Goal: Information Seeking & Learning: Check status

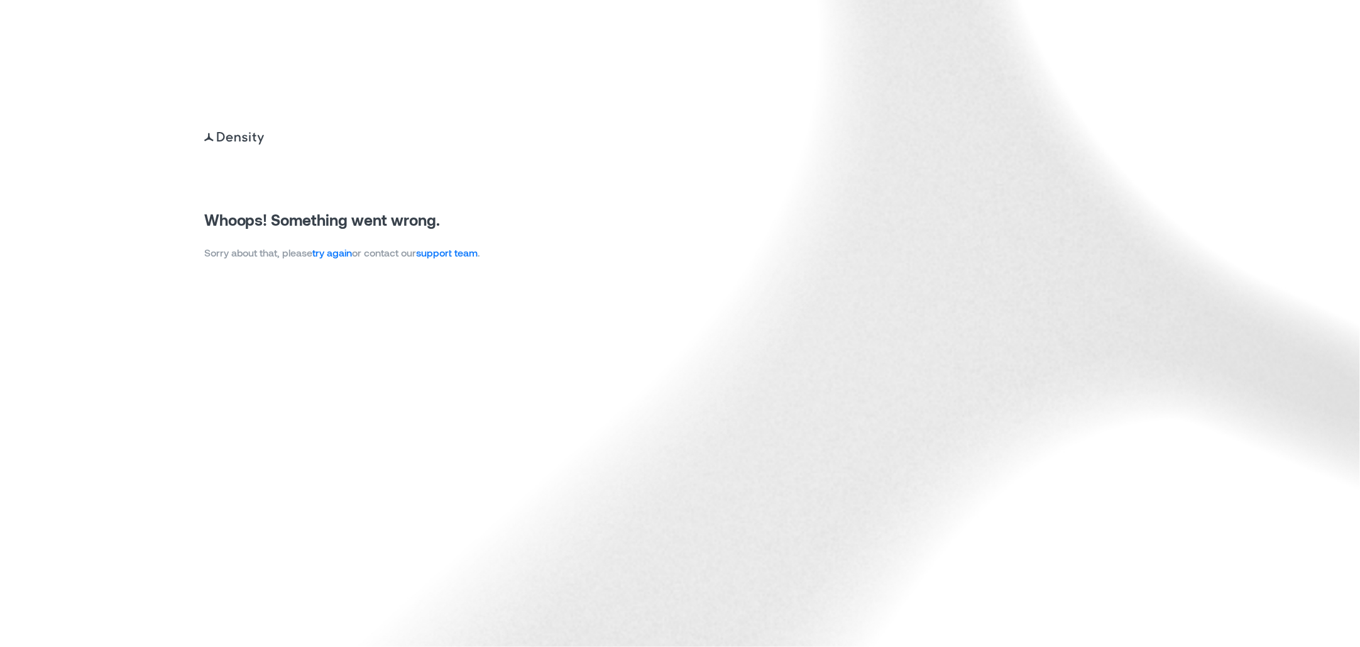
click at [342, 255] on link "try again" at bounding box center [333, 252] width 40 height 12
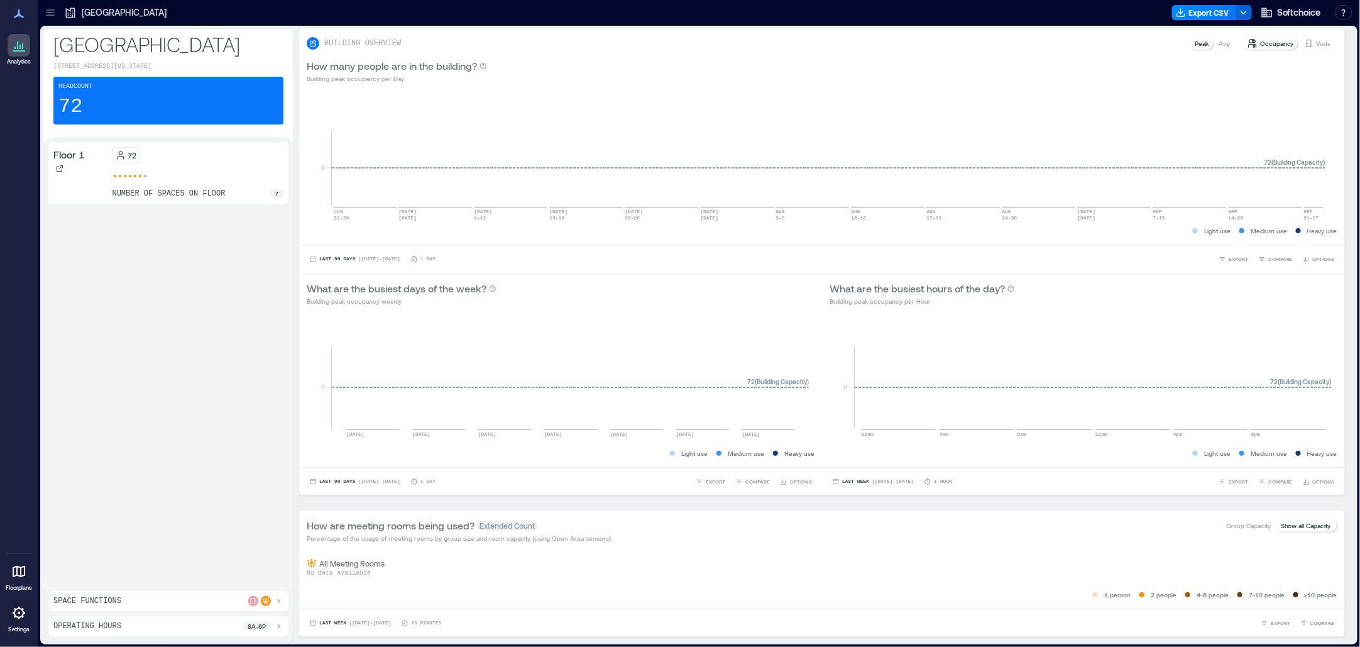
click at [86, 14] on p "[GEOGRAPHIC_DATA]" at bounding box center [124, 12] width 85 height 13
click at [51, 14] on icon at bounding box center [50, 14] width 8 height 1
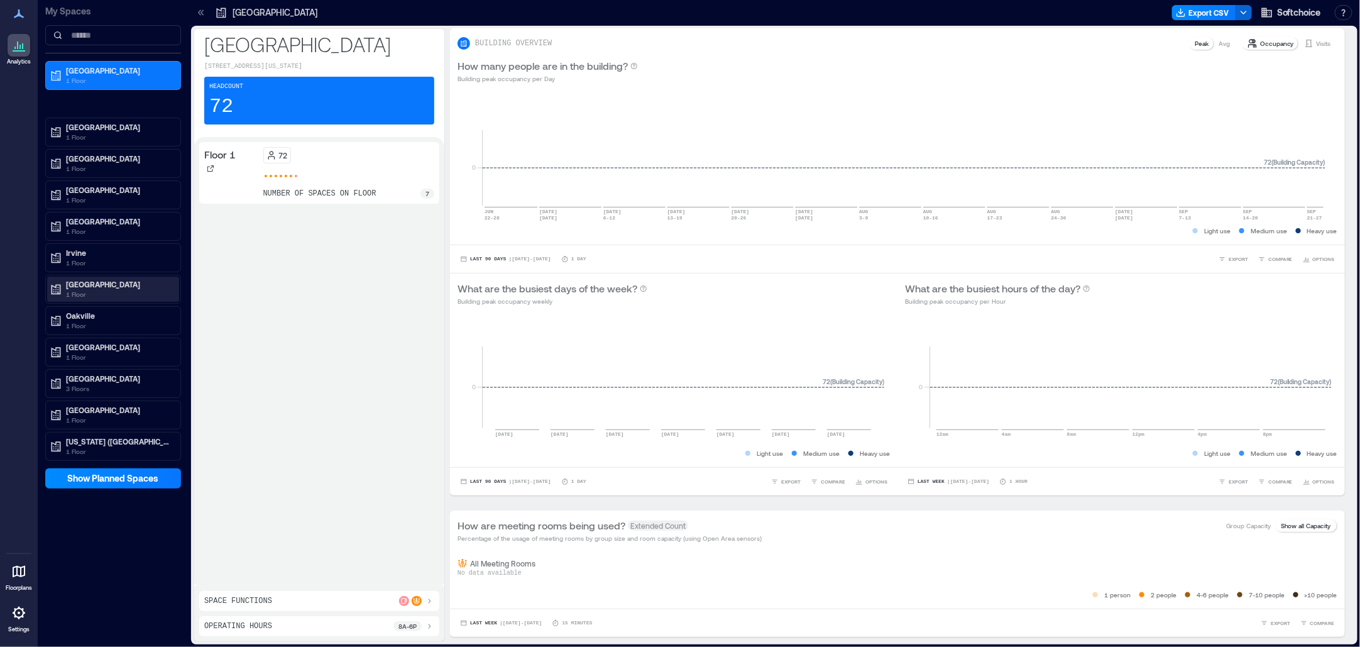
click at [80, 285] on p "[GEOGRAPHIC_DATA]" at bounding box center [119, 284] width 106 height 10
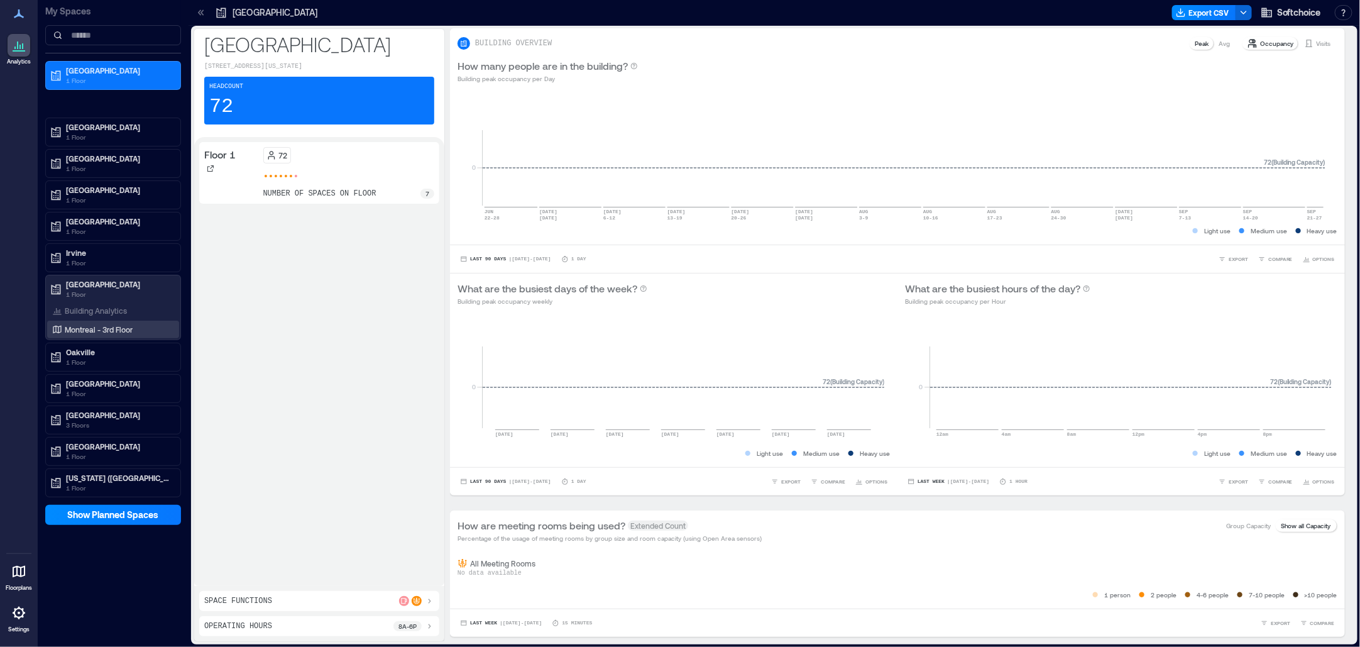
click at [86, 329] on p "Montreal - 3rd Floor" at bounding box center [99, 329] width 68 height 10
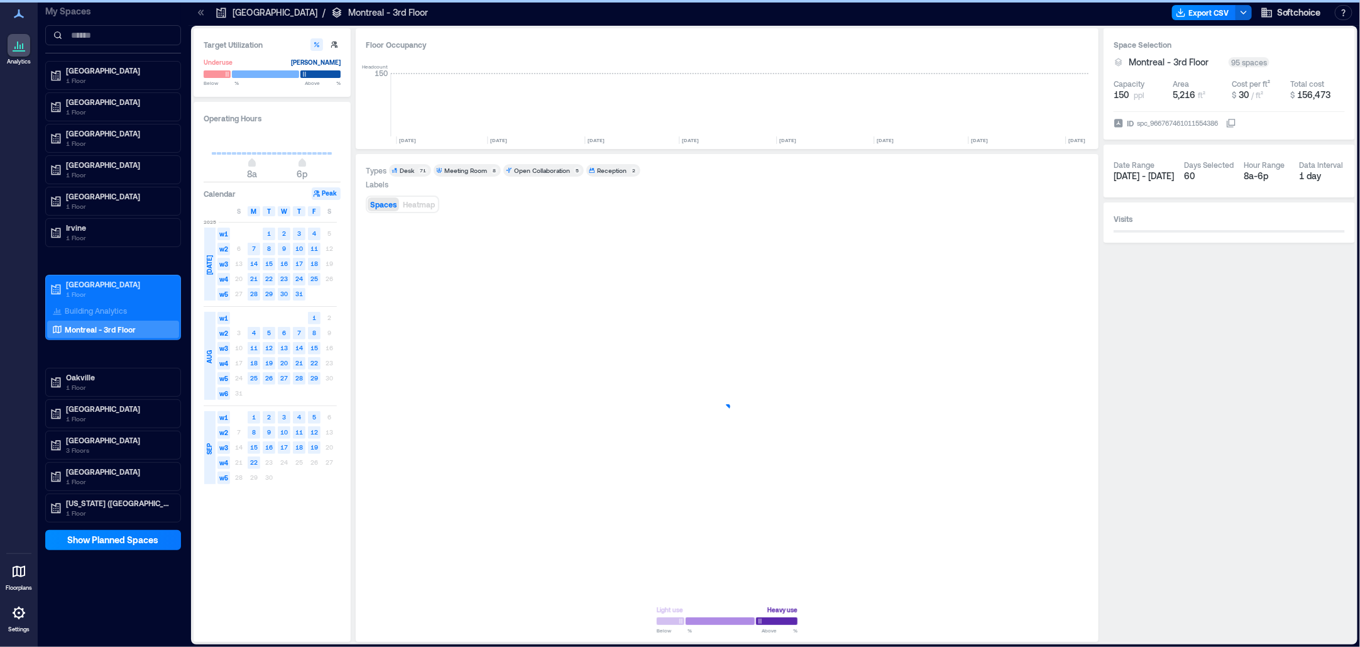
scroll to position [0, 1003]
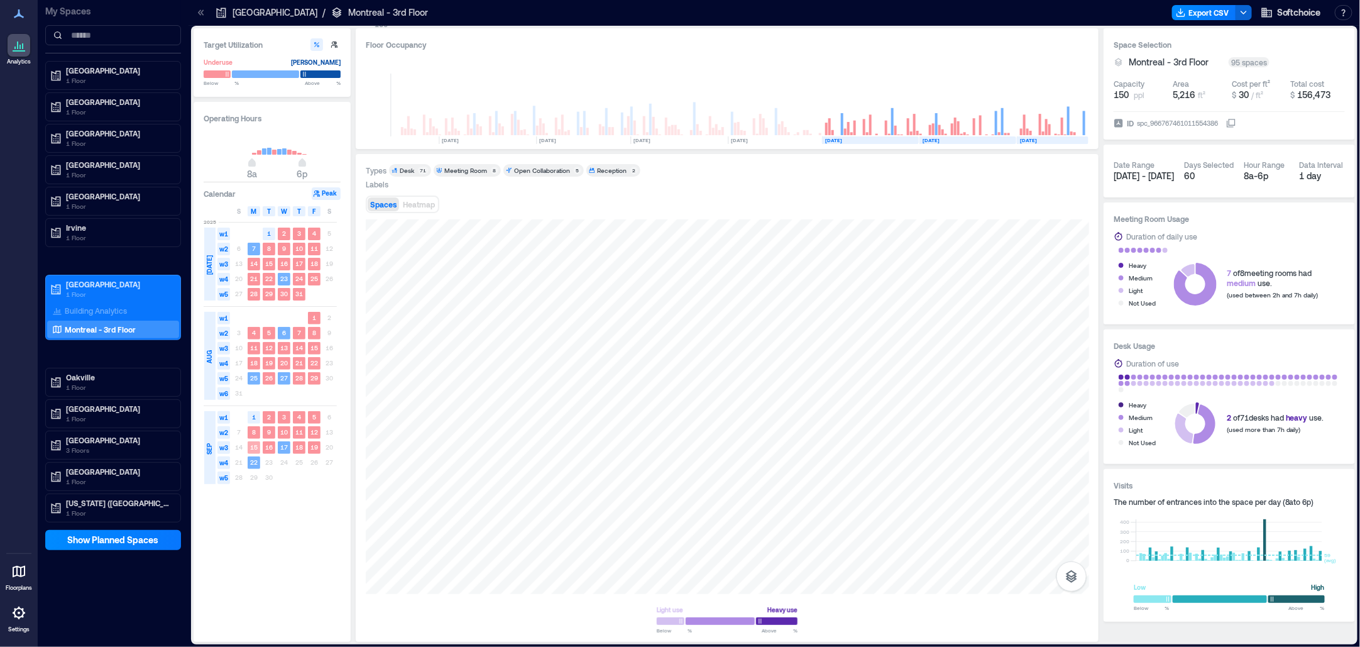
click at [252, 445] on text "15" at bounding box center [254, 447] width 8 height 8
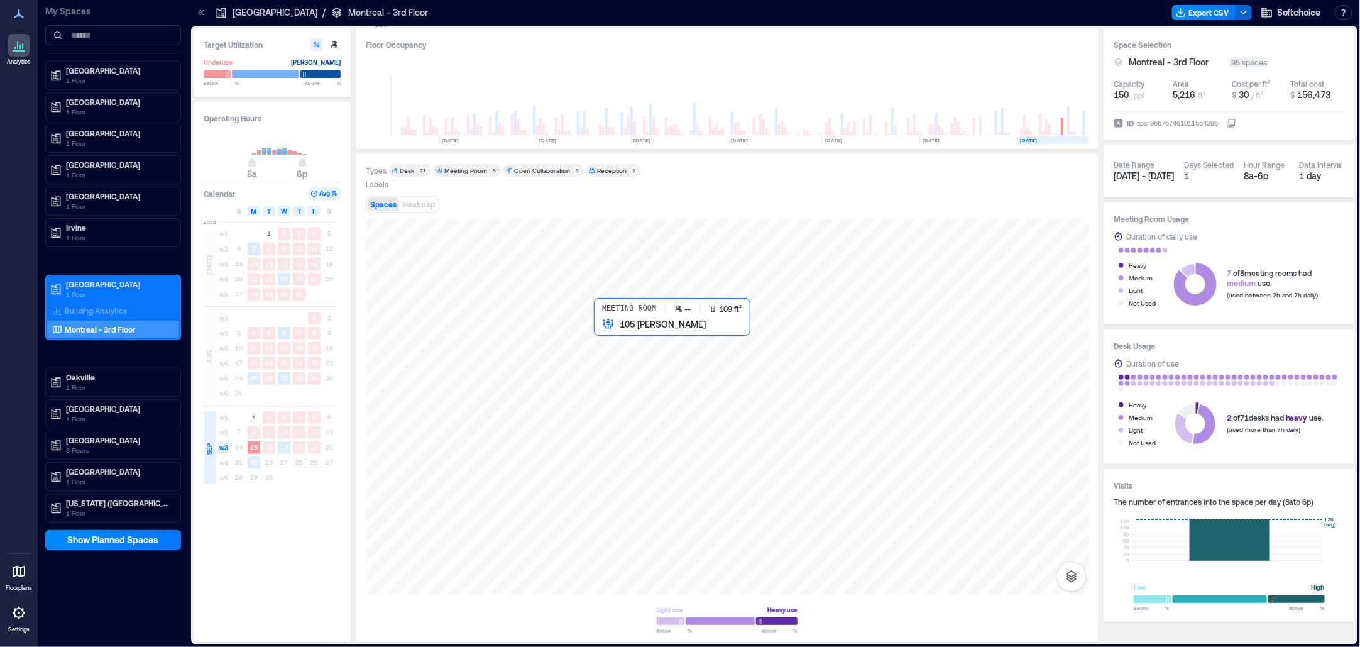
click at [614, 342] on div at bounding box center [727, 406] width 723 height 374
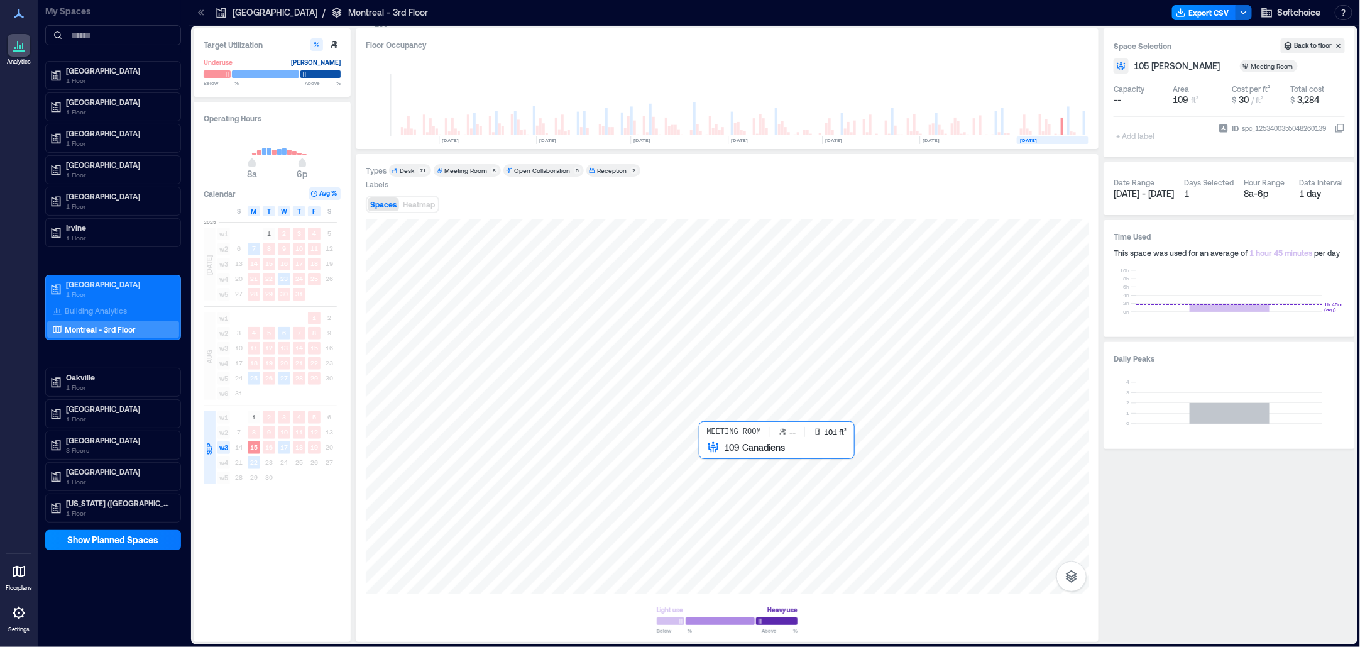
click at [709, 466] on div at bounding box center [727, 406] width 723 height 374
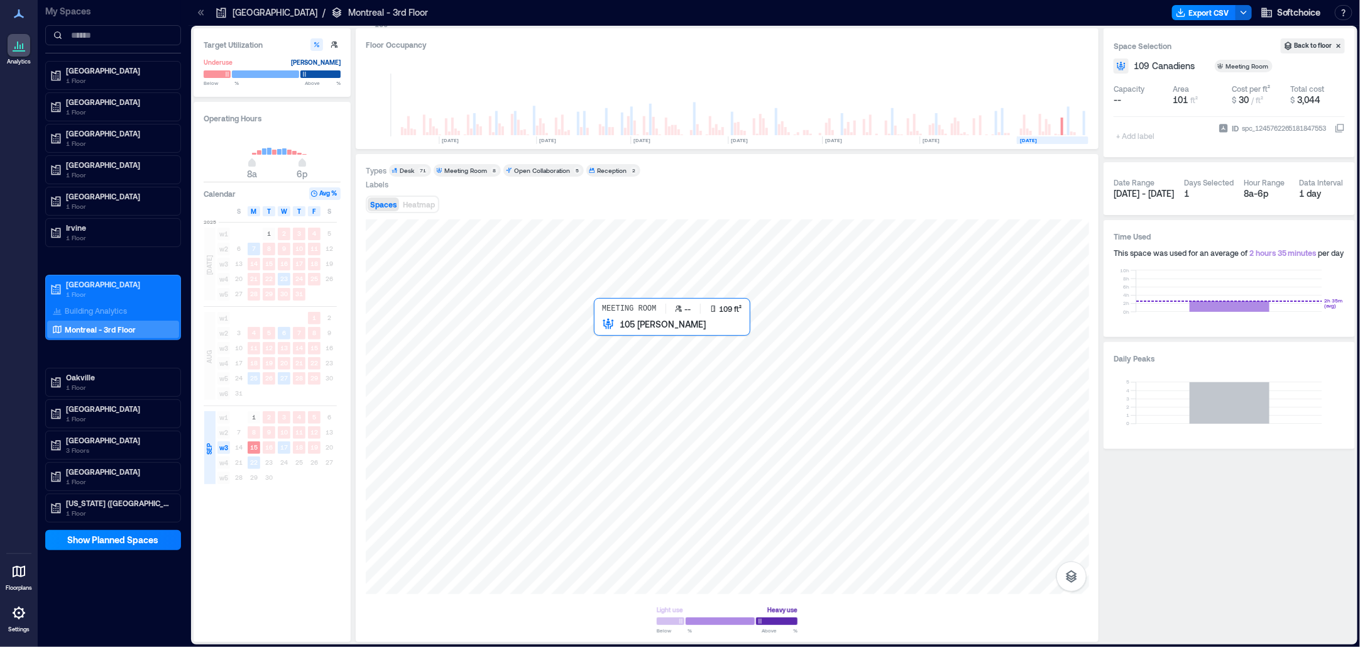
click at [613, 336] on div at bounding box center [727, 406] width 723 height 374
click at [251, 444] on text "15" at bounding box center [254, 447] width 8 height 8
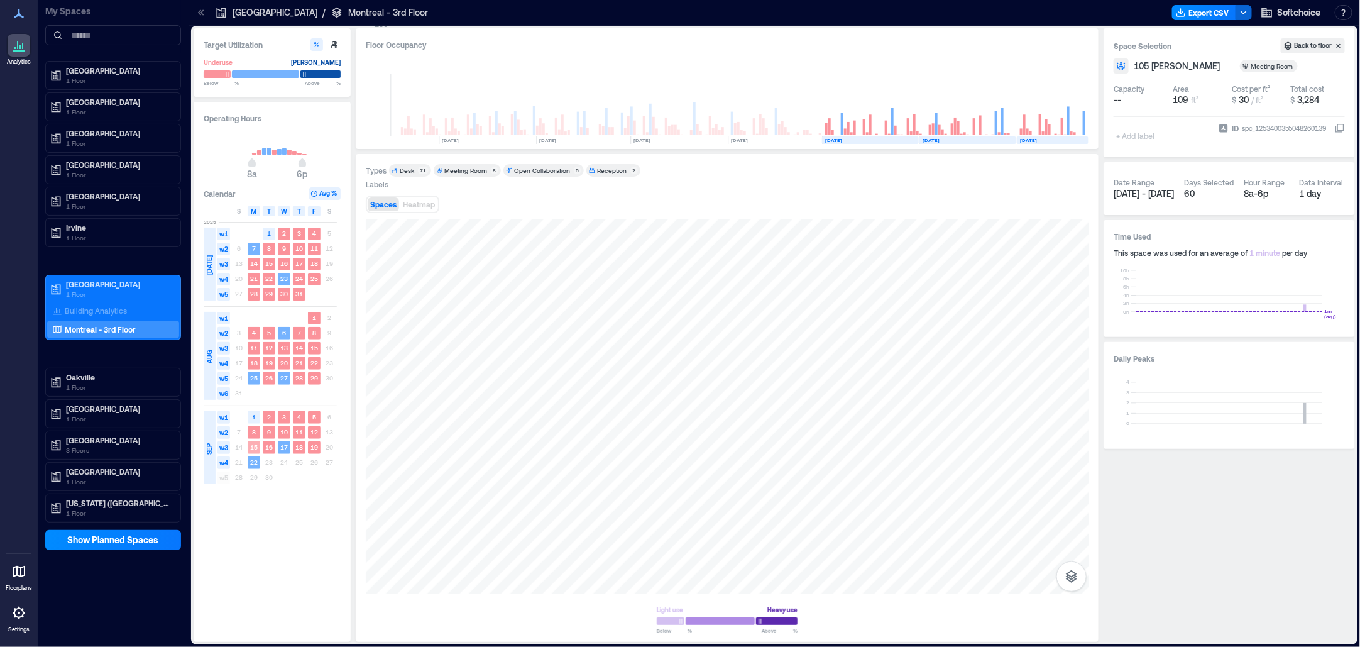
click at [253, 450] on text "15" at bounding box center [254, 447] width 8 height 8
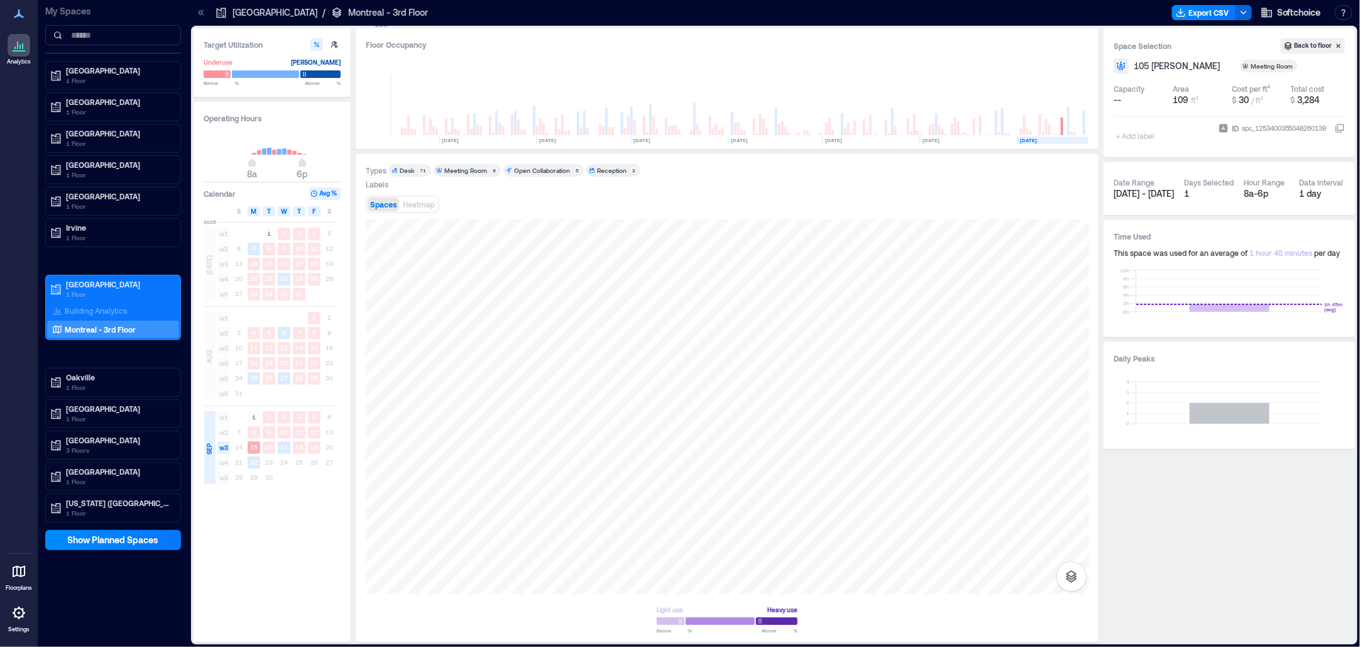
click at [253, 449] on text "15" at bounding box center [254, 447] width 8 height 8
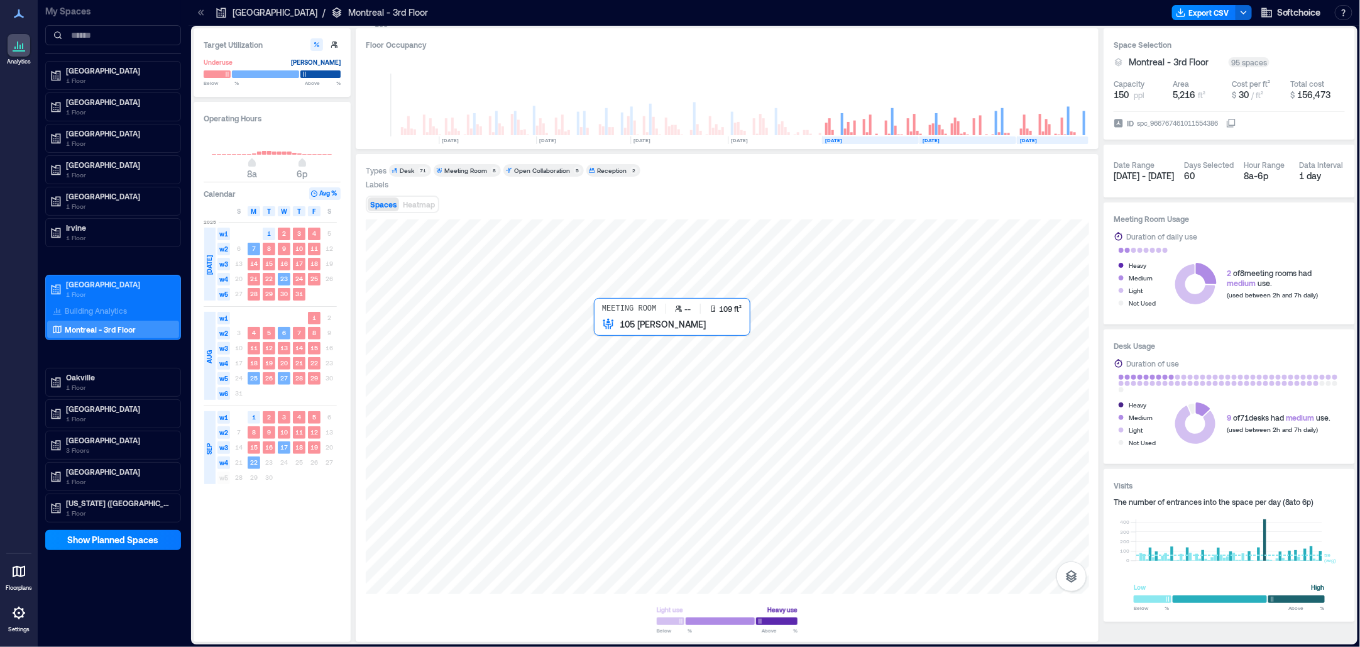
click at [613, 342] on div at bounding box center [727, 406] width 723 height 374
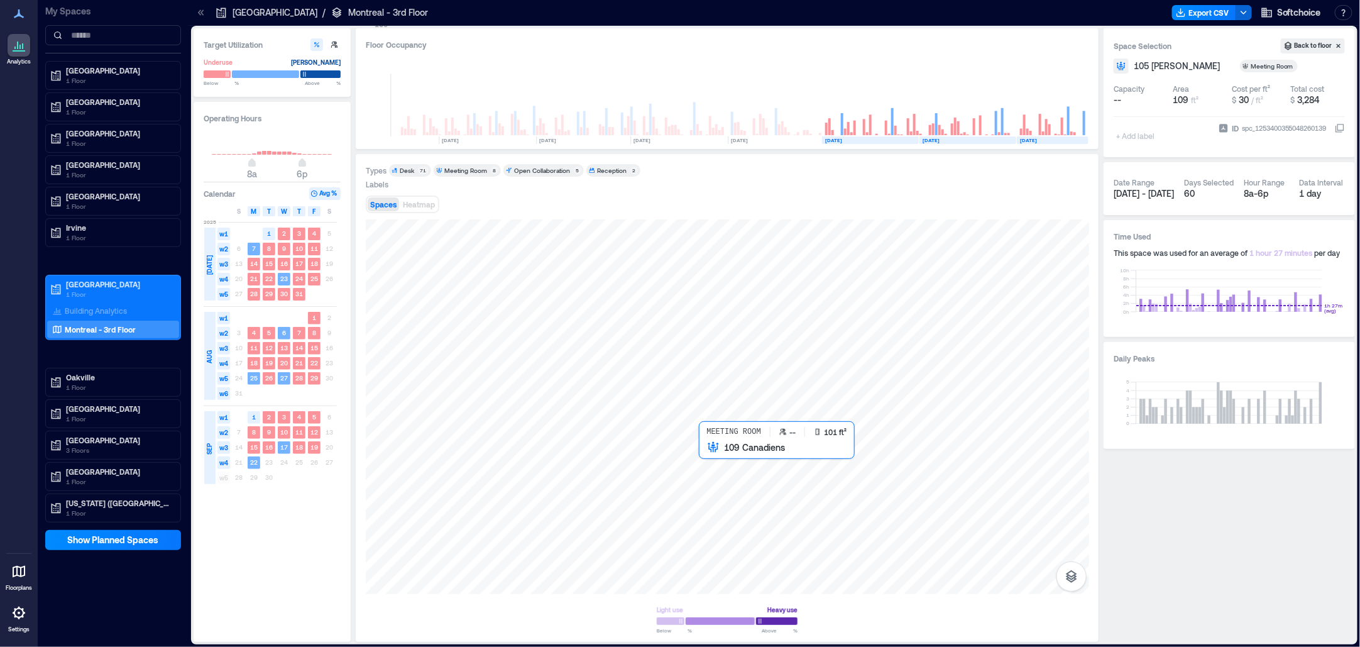
click at [709, 465] on div at bounding box center [727, 406] width 723 height 374
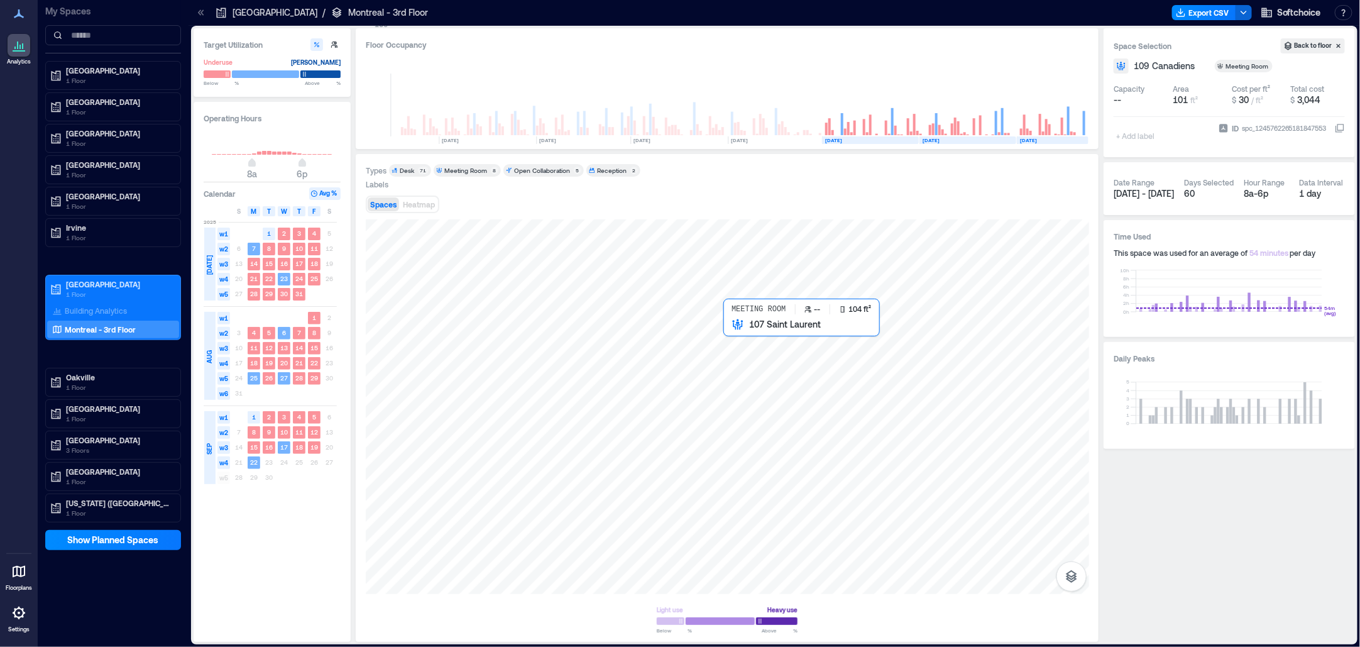
click at [735, 344] on div at bounding box center [727, 406] width 723 height 374
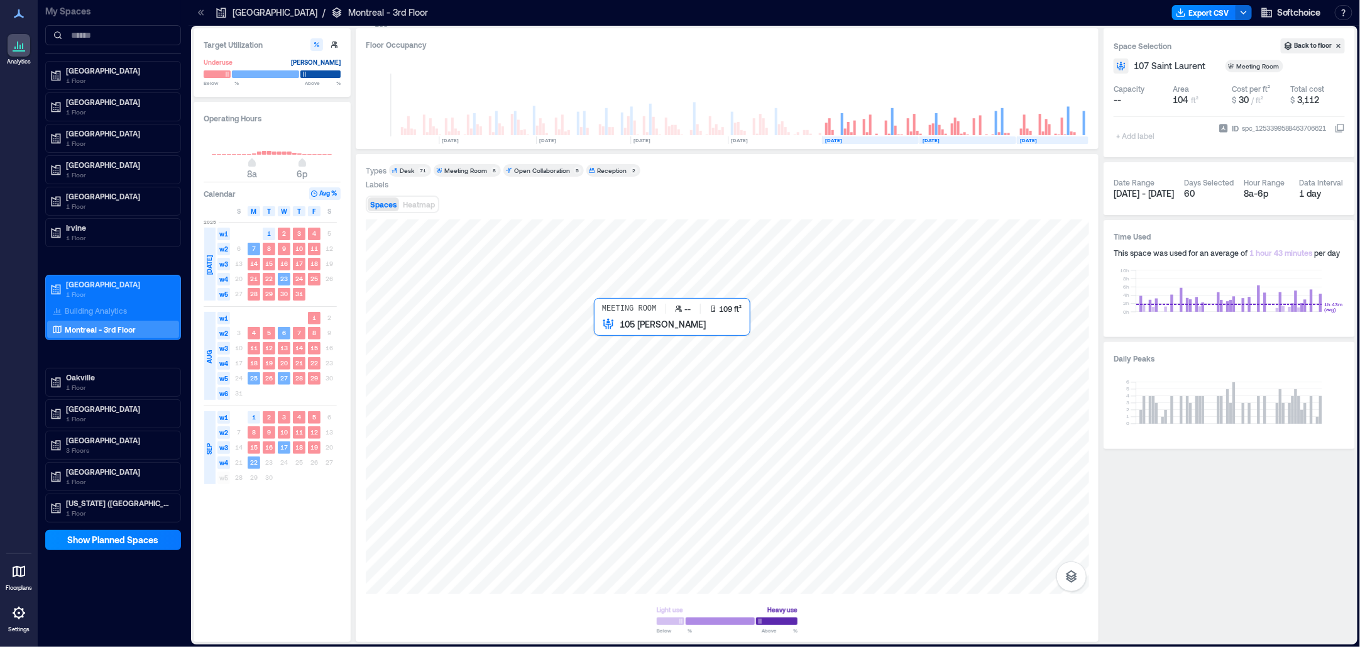
click at [609, 334] on div at bounding box center [727, 406] width 723 height 374
click at [732, 347] on div at bounding box center [727, 406] width 723 height 374
click at [709, 466] on div at bounding box center [727, 406] width 723 height 374
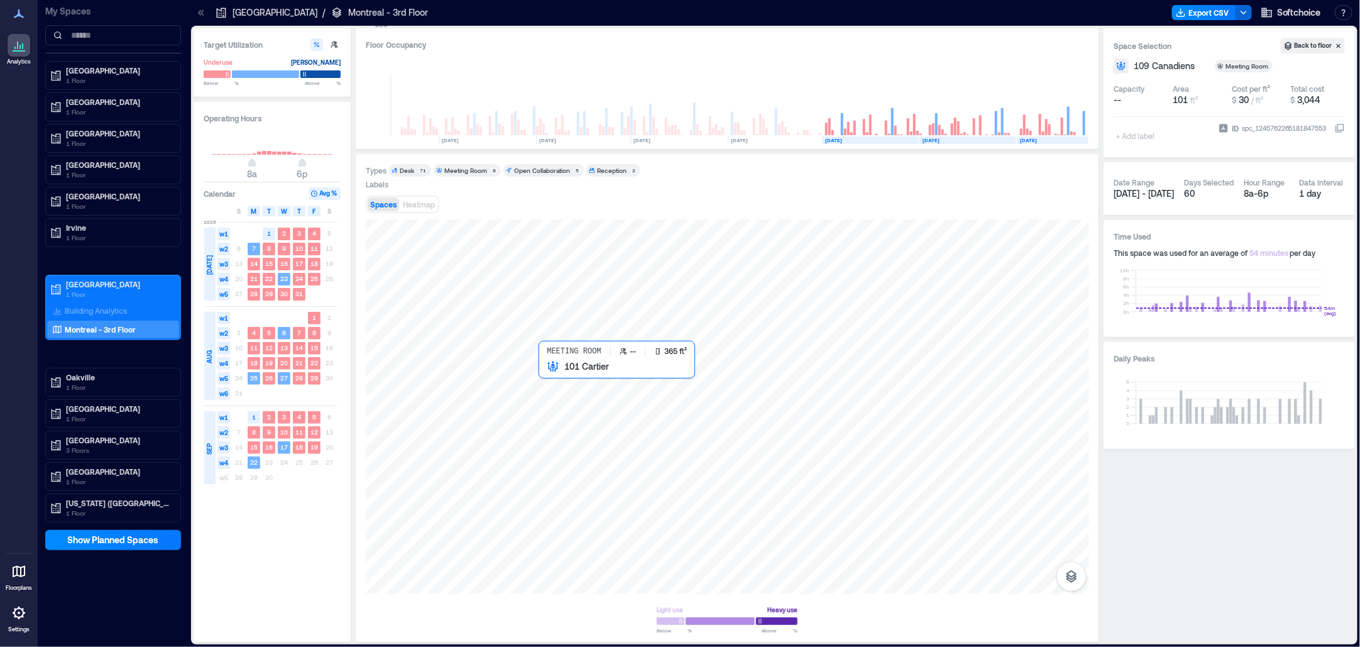
click at [552, 402] on div at bounding box center [727, 406] width 723 height 374
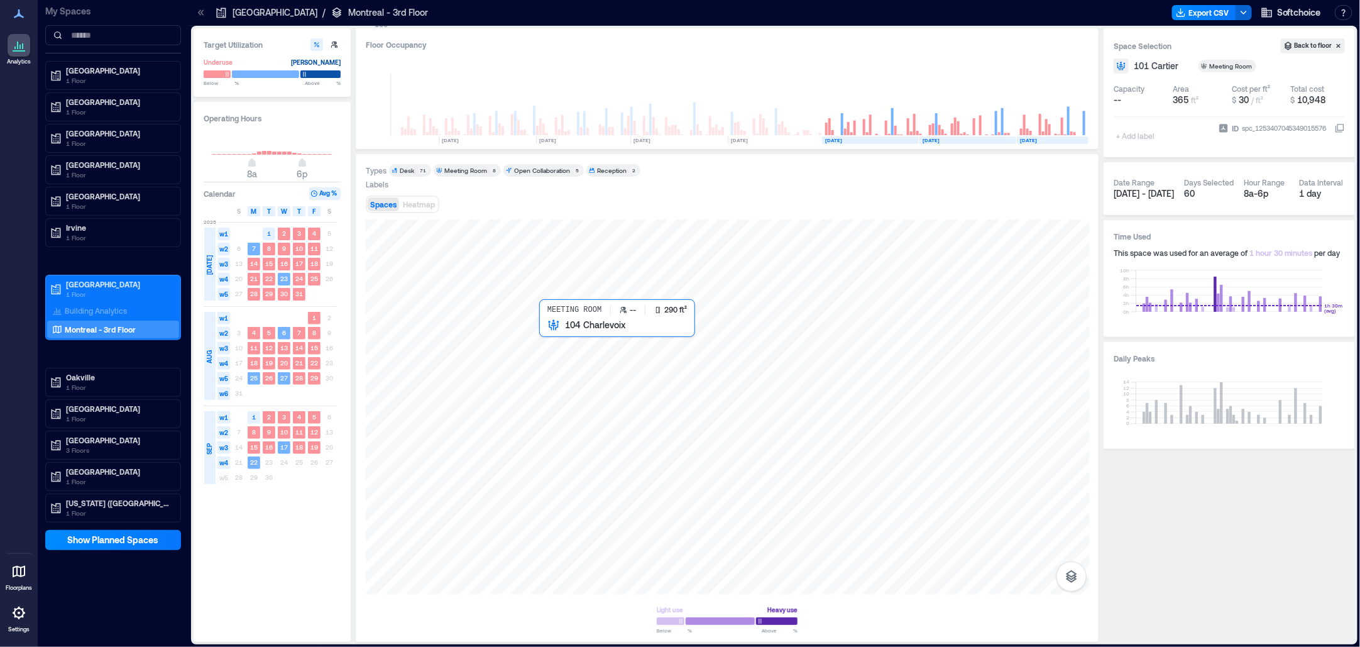
click at [571, 344] on div at bounding box center [727, 406] width 723 height 374
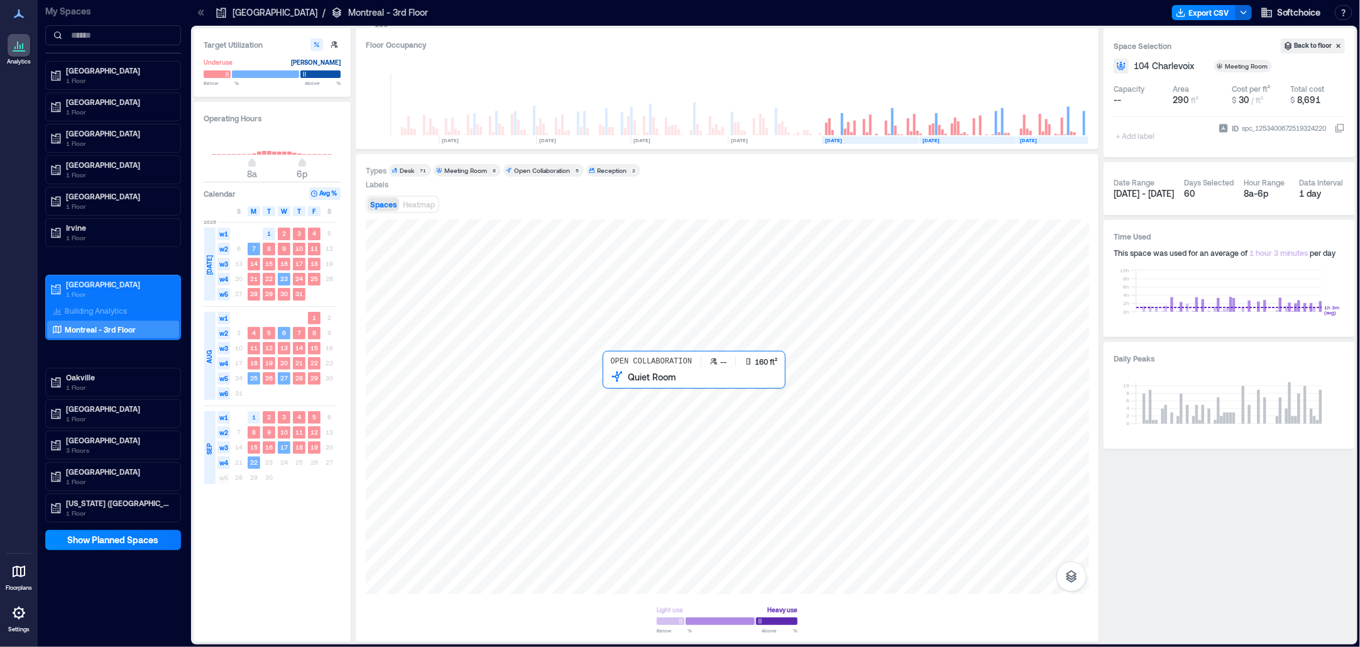
click at [625, 395] on div at bounding box center [727, 406] width 723 height 374
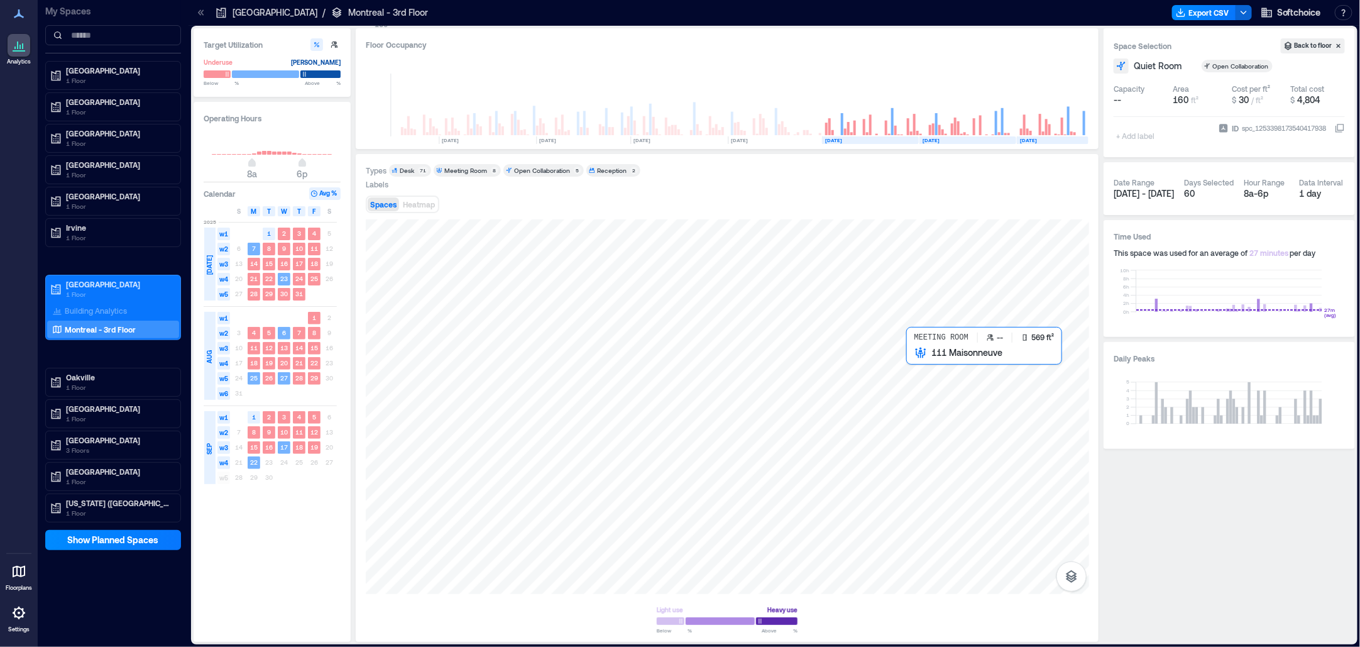
click at [933, 407] on div at bounding box center [727, 406] width 723 height 374
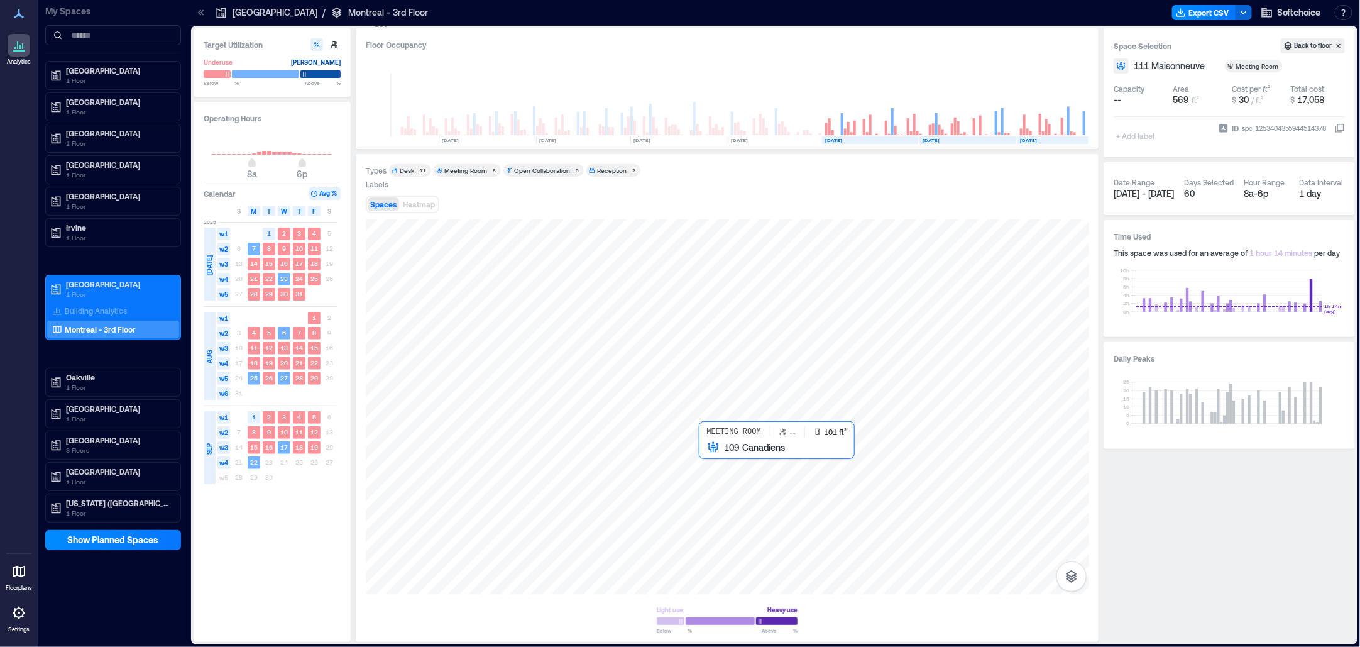
click at [706, 467] on div at bounding box center [727, 406] width 723 height 374
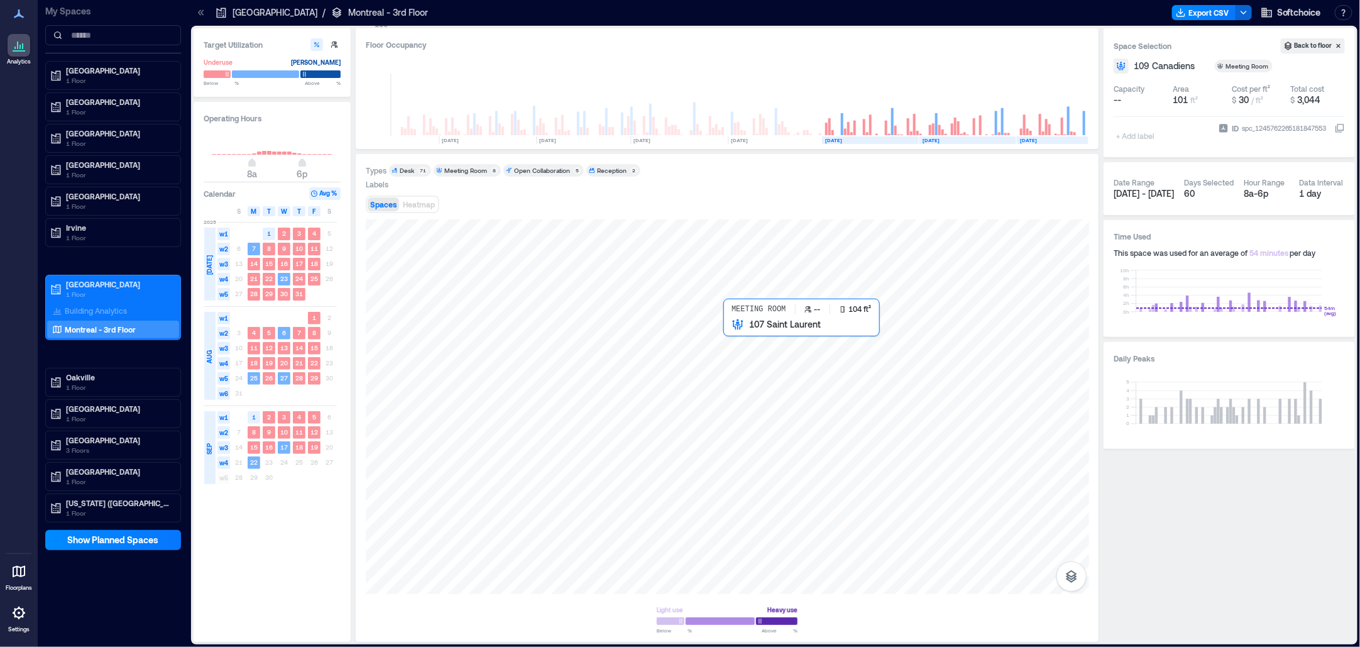
click at [736, 350] on div at bounding box center [727, 406] width 723 height 374
